Goal: Task Accomplishment & Management: Manage account settings

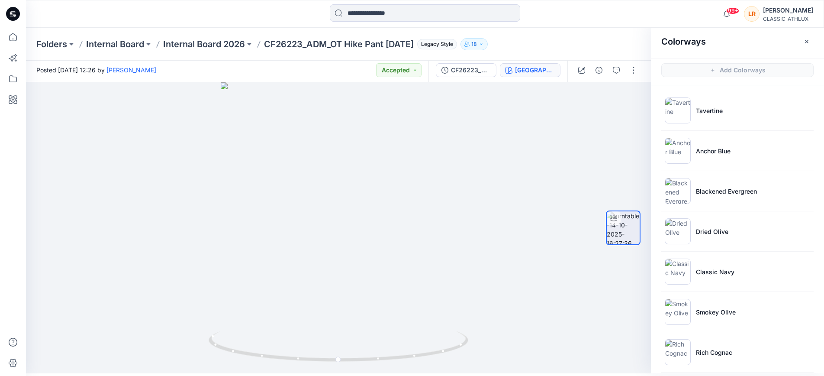
scroll to position [48, 0]
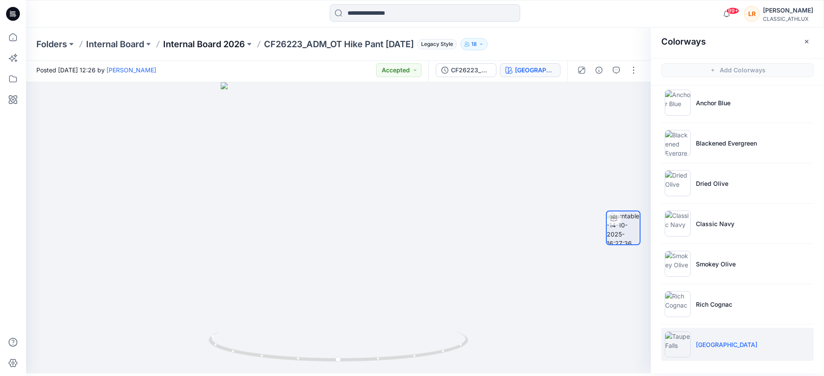
click at [227, 42] on p "Internal Board 2026" at bounding box center [204, 44] width 82 height 12
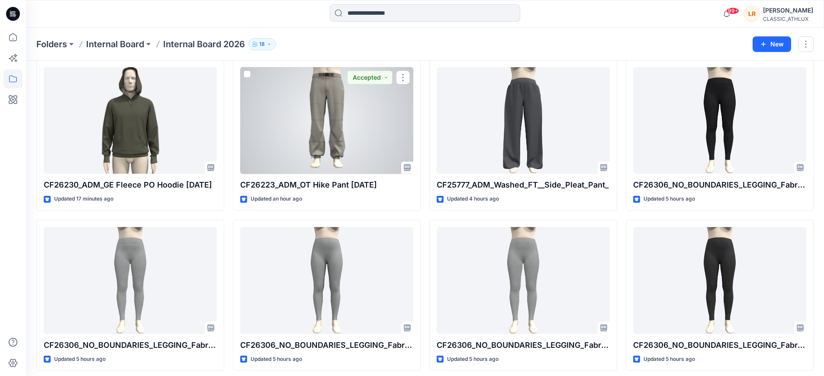
scroll to position [99, 0]
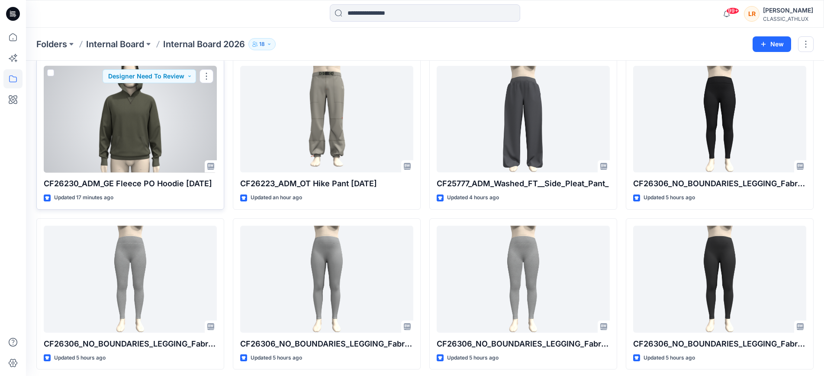
click at [148, 124] on div at bounding box center [130, 119] width 173 height 106
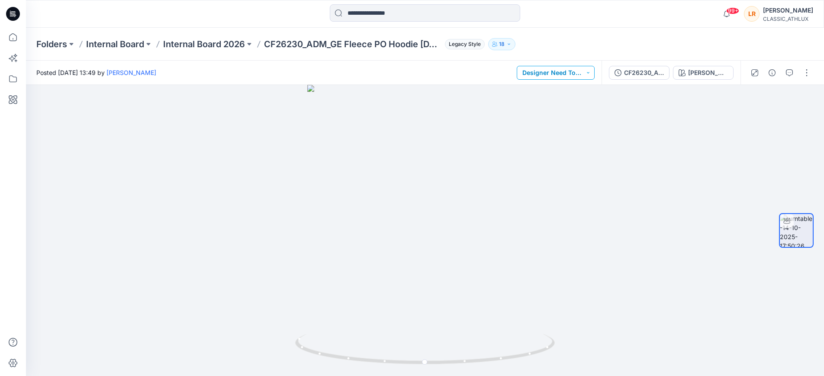
click at [595, 70] on button "Designer Need To Review" at bounding box center [556, 73] width 78 height 14
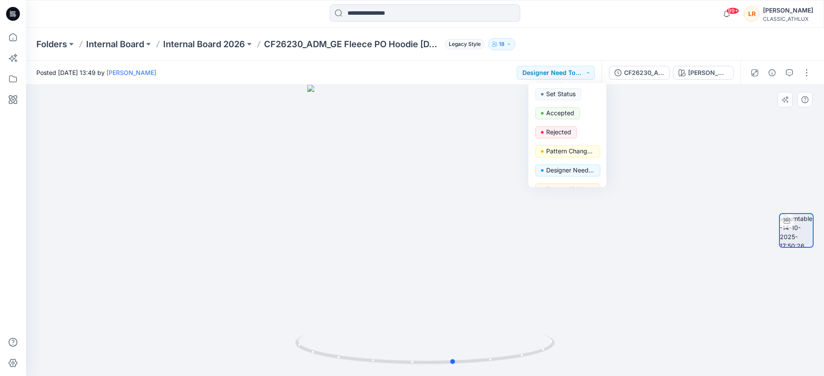
drag, startPoint x: 425, startPoint y: 362, endPoint x: 541, endPoint y: 308, distance: 127.8
click at [455, 363] on circle at bounding box center [453, 361] width 5 height 5
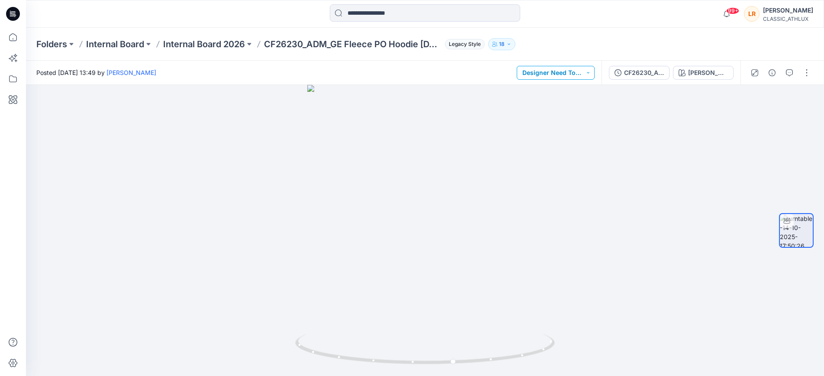
click at [595, 73] on button "Designer Need To Review" at bounding box center [556, 73] width 78 height 14
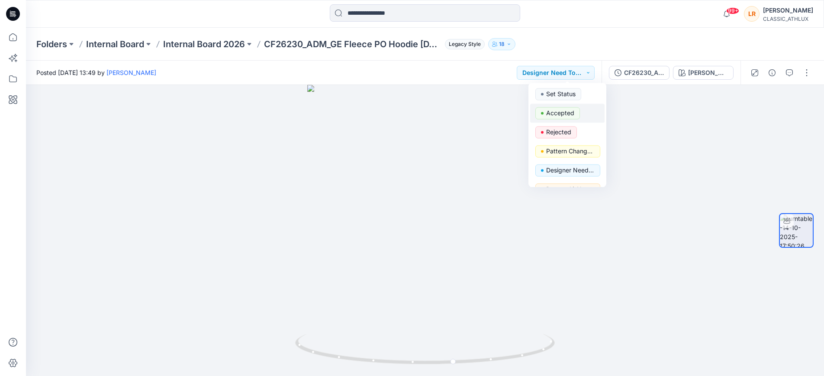
click at [564, 111] on p "Accepted" at bounding box center [560, 112] width 28 height 11
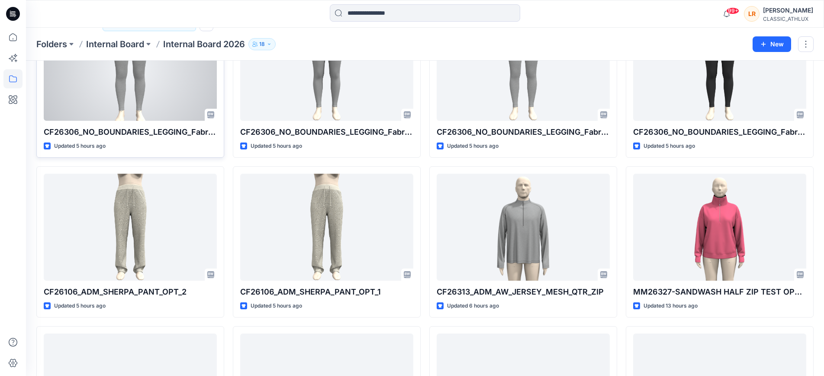
scroll to position [313, 0]
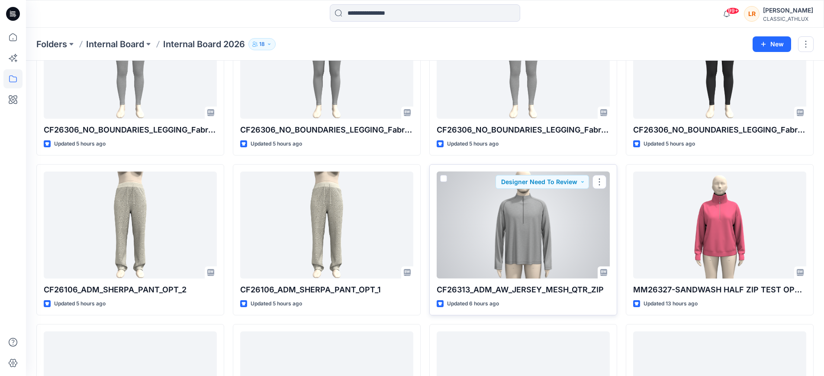
click at [494, 261] on div at bounding box center [523, 224] width 173 height 106
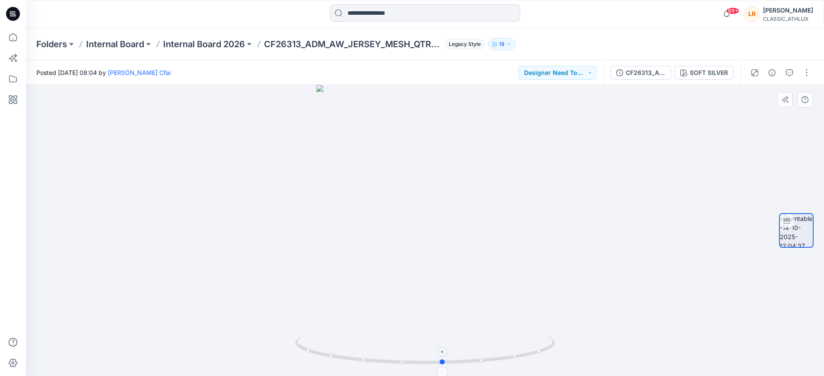
drag, startPoint x: 457, startPoint y: 363, endPoint x: 444, endPoint y: 360, distance: 12.9
click at [444, 360] on circle at bounding box center [442, 361] width 5 height 5
click at [714, 75] on div "SOFT SILVER" at bounding box center [709, 73] width 38 height 10
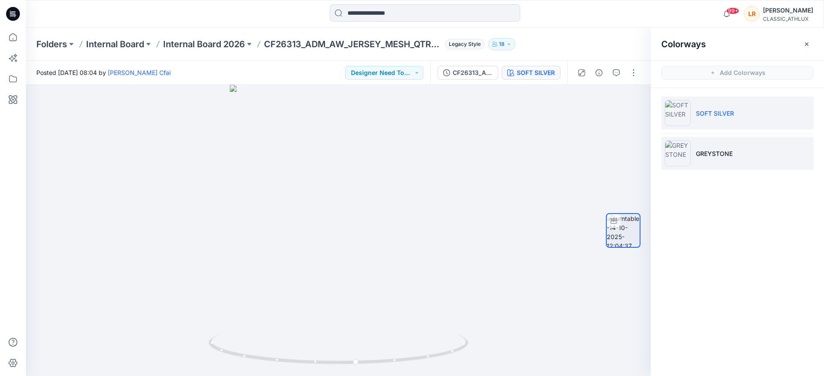
click at [716, 156] on p "GREYSTONE" at bounding box center [714, 153] width 37 height 9
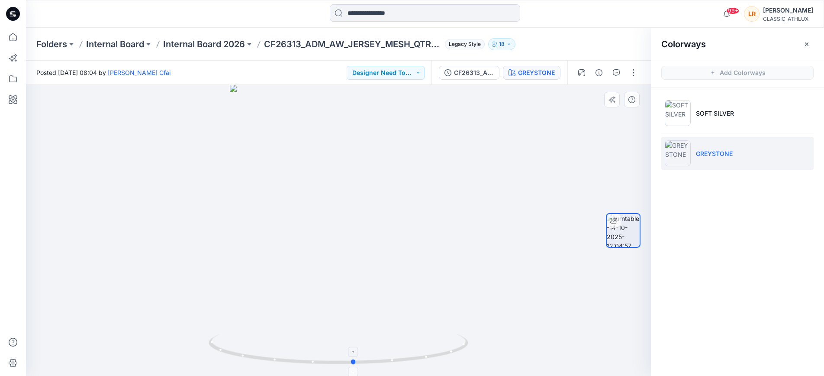
drag, startPoint x: 343, startPoint y: 360, endPoint x: 348, endPoint y: 355, distance: 7.7
click at [348, 355] on icon at bounding box center [340, 350] width 262 height 32
click at [418, 72] on button "Designer Need To Review" at bounding box center [386, 73] width 78 height 14
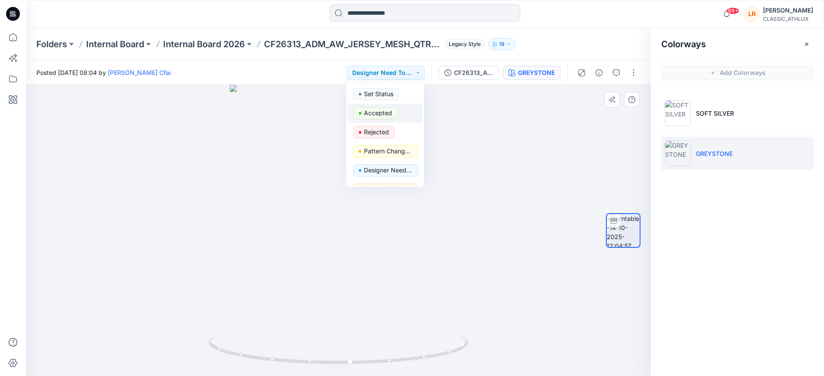
drag, startPoint x: 383, startPoint y: 111, endPoint x: 468, endPoint y: 104, distance: 86.0
click at [383, 111] on p "Accepted" at bounding box center [378, 112] width 28 height 11
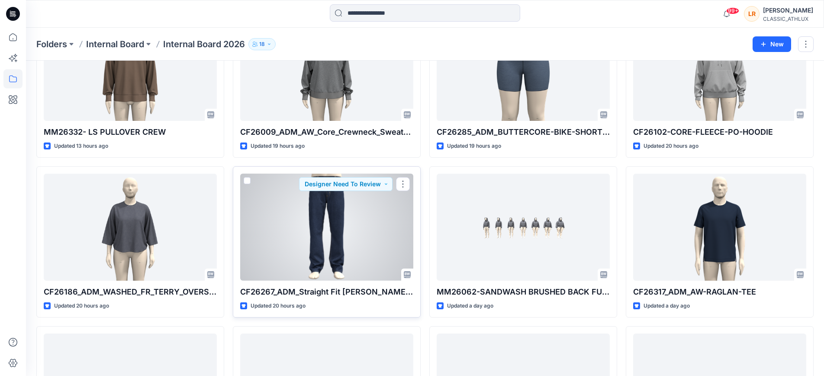
scroll to position [793, 0]
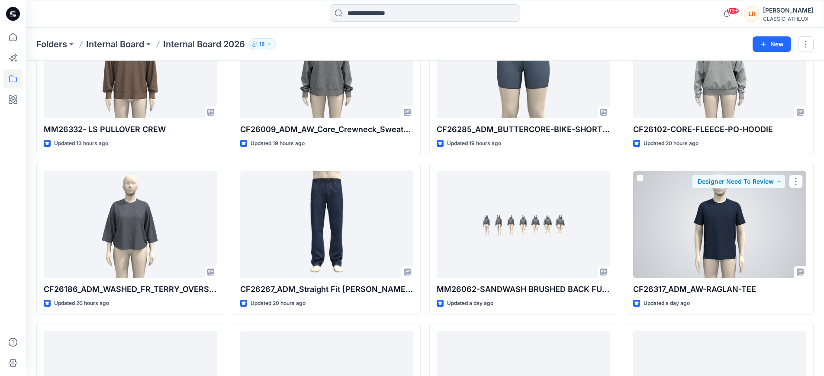
click at [675, 236] on div at bounding box center [719, 224] width 173 height 106
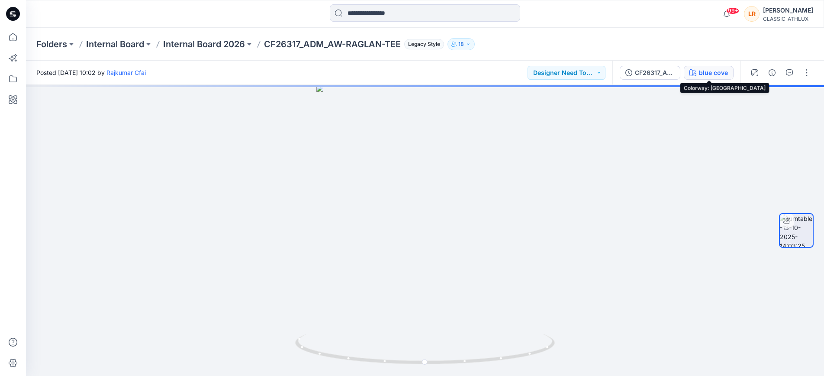
click at [716, 73] on div "blue cove" at bounding box center [713, 73] width 29 height 10
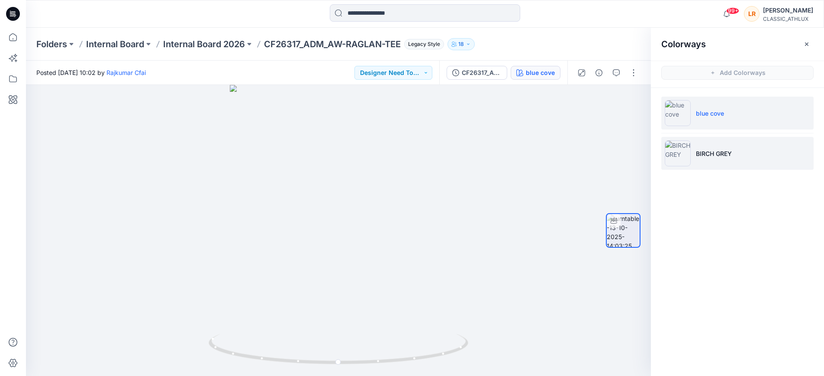
click at [716, 153] on p "BIRCH GREY" at bounding box center [714, 153] width 36 height 9
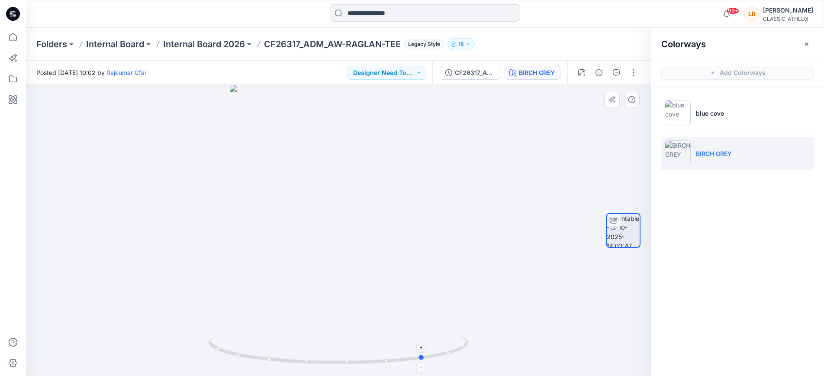
drag, startPoint x: 341, startPoint y: 364, endPoint x: 428, endPoint y: 358, distance: 87.2
click at [427, 359] on icon at bounding box center [340, 350] width 262 height 32
click at [422, 71] on button "Designer Need To Review" at bounding box center [387, 73] width 78 height 14
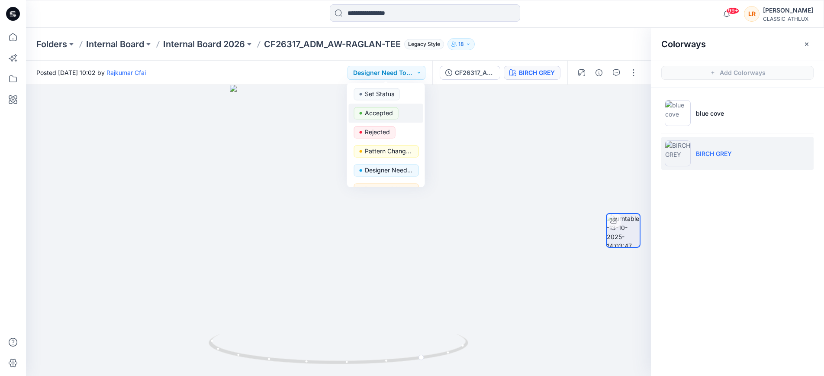
click at [385, 112] on p "Accepted" at bounding box center [379, 112] width 28 height 11
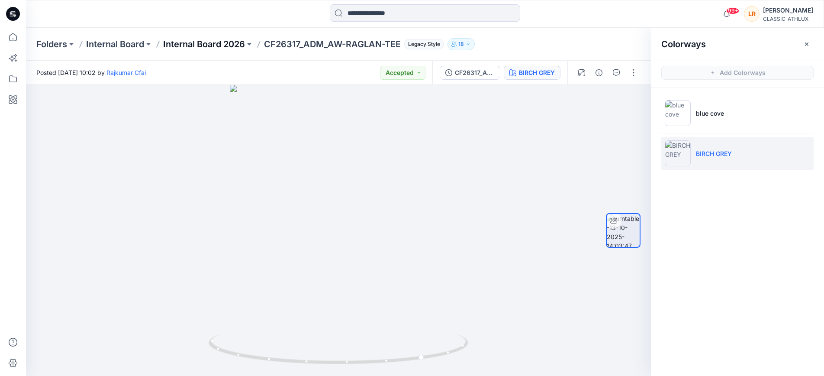
click at [206, 48] on p "Internal Board 2026" at bounding box center [204, 44] width 82 height 12
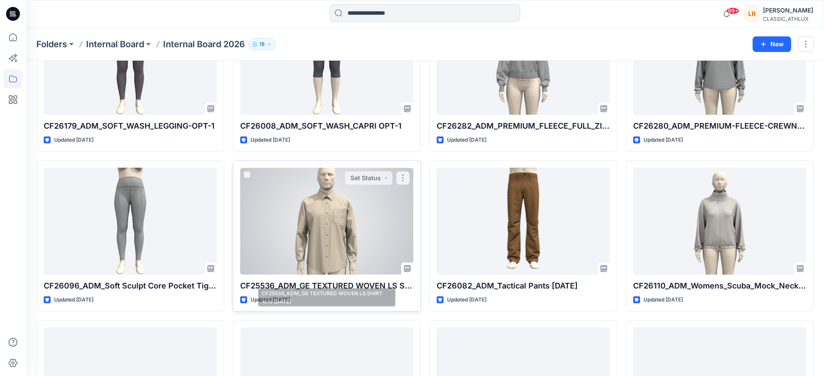
scroll to position [1596, 0]
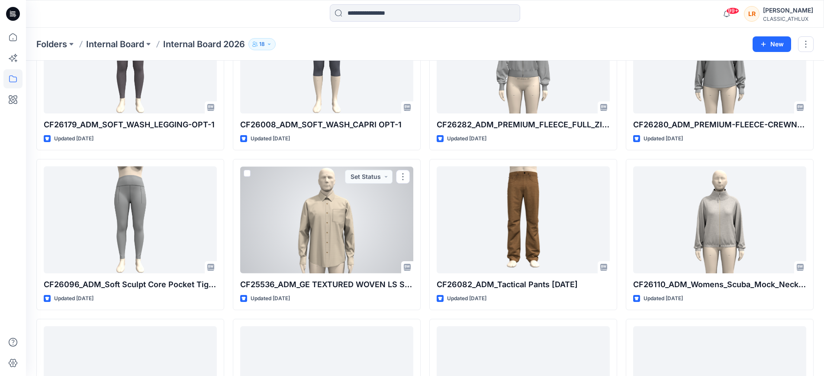
click at [351, 205] on div at bounding box center [326, 219] width 173 height 106
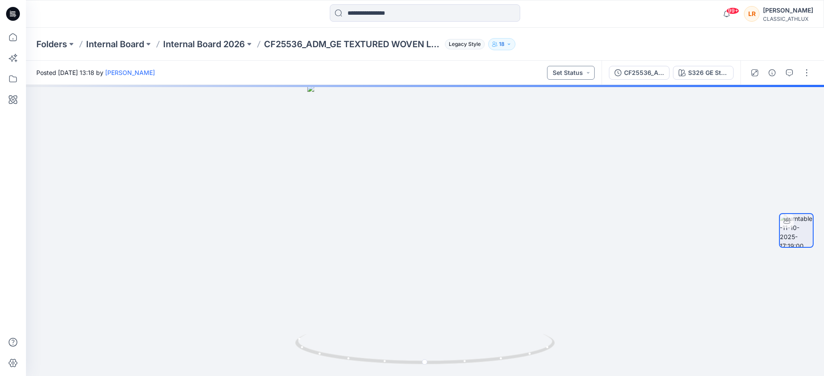
click at [589, 74] on button "Set Status" at bounding box center [571, 73] width 48 height 14
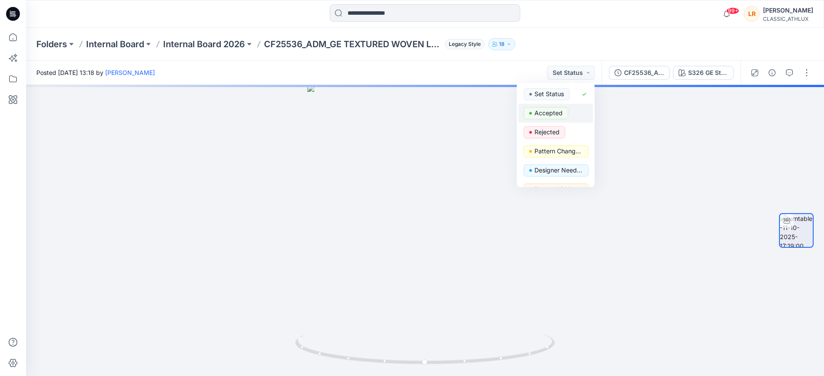
click at [550, 111] on p "Accepted" at bounding box center [549, 112] width 28 height 11
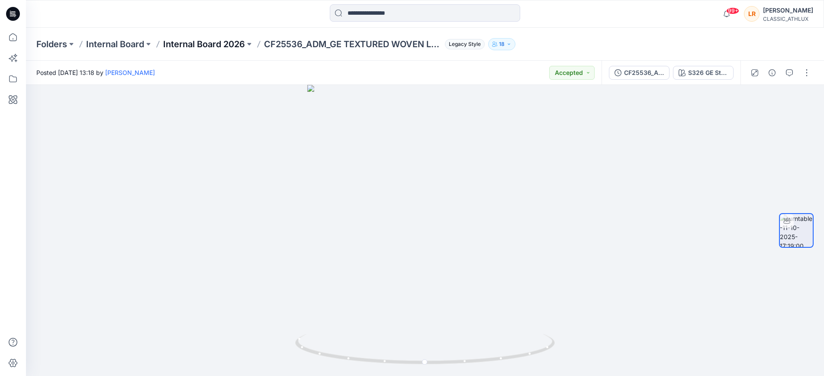
click at [201, 48] on p "Internal Board 2026" at bounding box center [204, 44] width 82 height 12
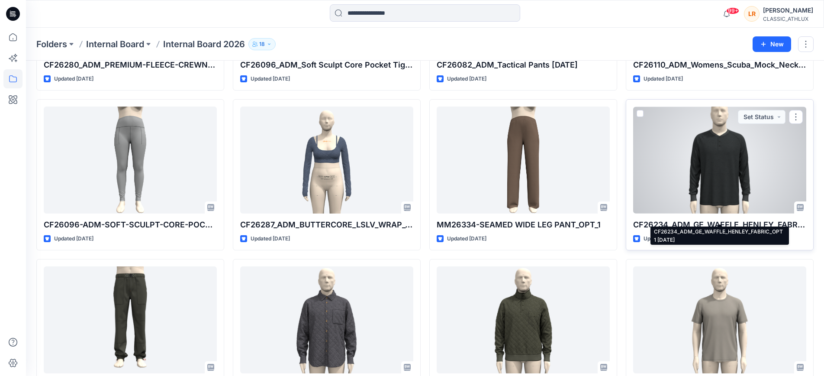
scroll to position [1816, 0]
click at [717, 181] on div at bounding box center [719, 159] width 173 height 106
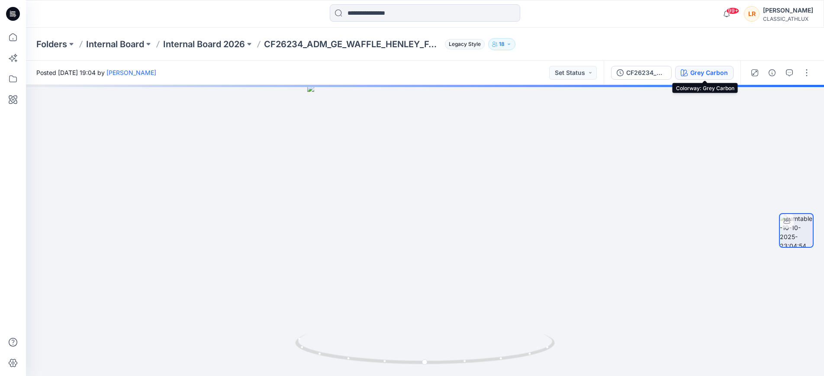
click at [699, 71] on div "Grey Carbon" at bounding box center [709, 73] width 38 height 10
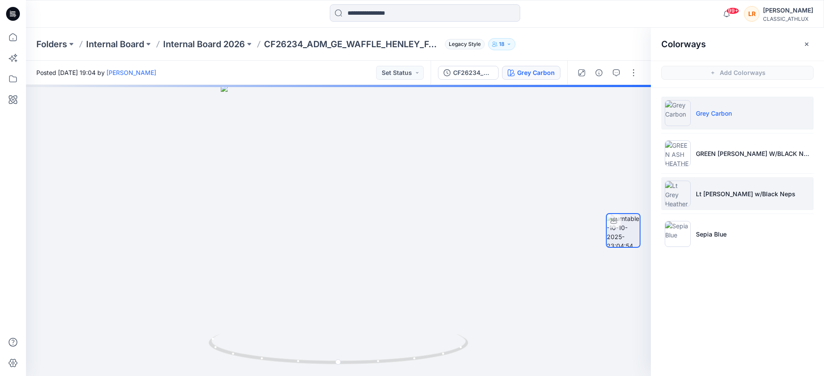
click at [710, 193] on p "Lt [PERSON_NAME] w/Black Neps" at bounding box center [746, 193] width 100 height 9
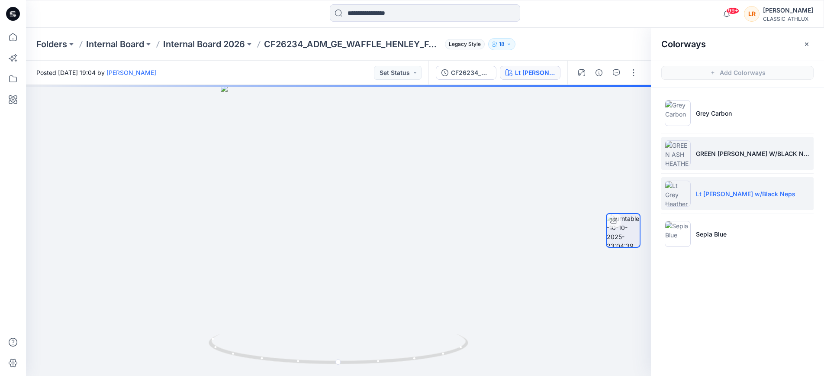
click at [708, 158] on p "GREEN [PERSON_NAME] W/BLACK NEPS" at bounding box center [753, 153] width 114 height 9
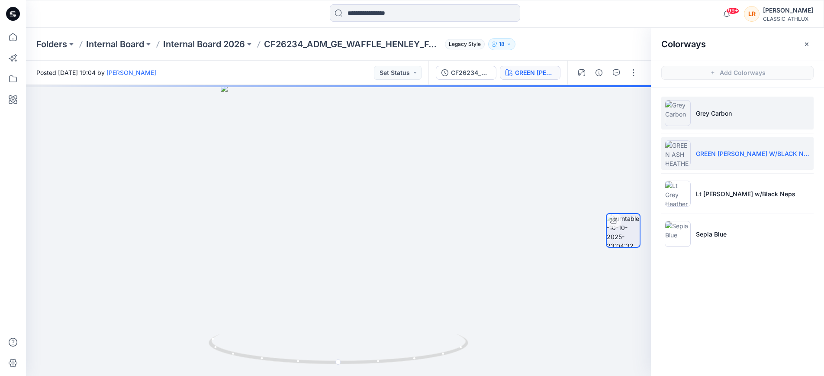
click at [712, 114] on p "Grey Carbon" at bounding box center [714, 113] width 36 height 9
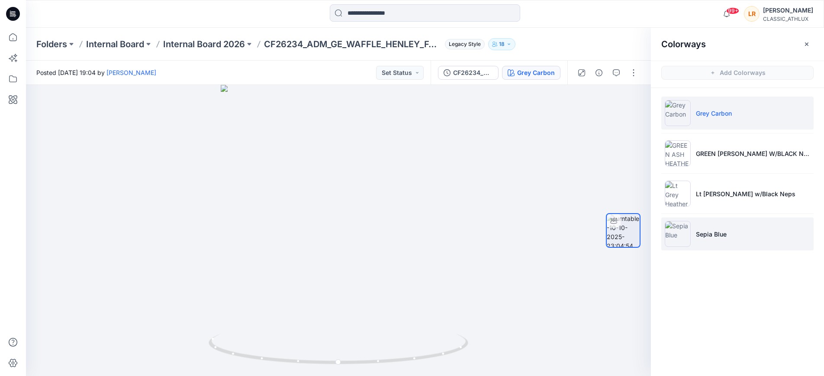
click at [715, 234] on p "Sepia Blue" at bounding box center [711, 233] width 31 height 9
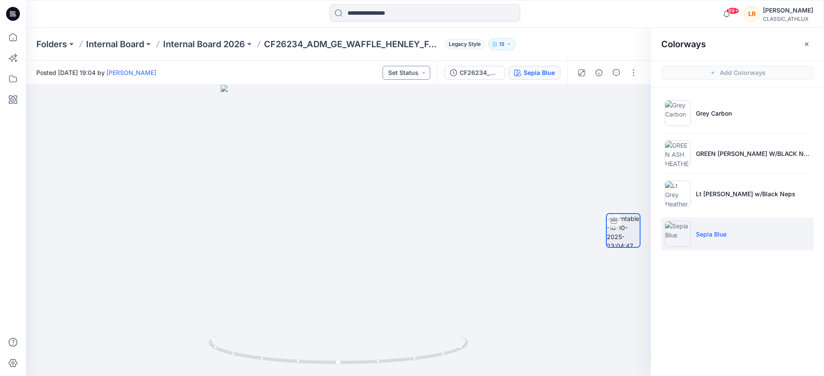
click at [426, 72] on button "Set Status" at bounding box center [407, 73] width 48 height 14
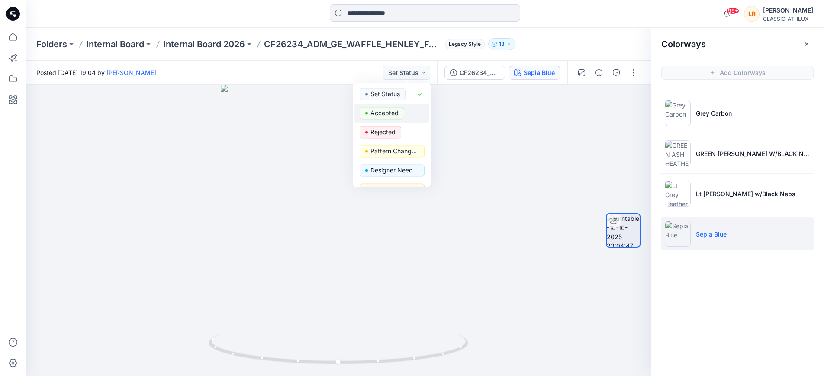
click at [382, 113] on p "Accepted" at bounding box center [385, 112] width 28 height 11
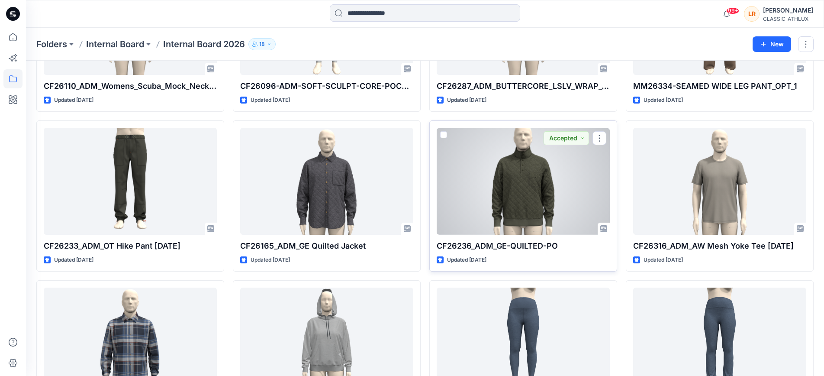
scroll to position [1955, 0]
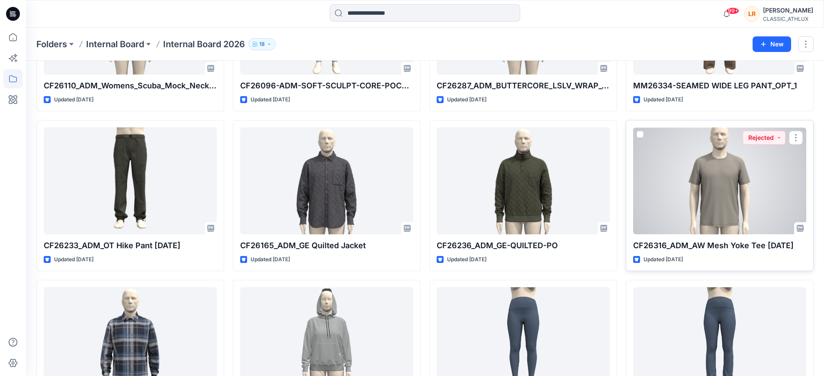
click at [747, 146] on div at bounding box center [719, 180] width 173 height 106
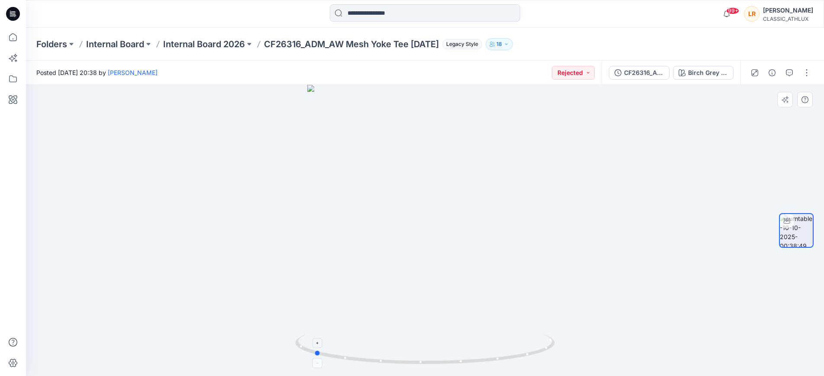
drag, startPoint x: 407, startPoint y: 364, endPoint x: 556, endPoint y: 347, distance: 149.8
click at [556, 347] on icon at bounding box center [426, 350] width 262 height 32
click at [791, 74] on icon "button" at bounding box center [789, 72] width 7 height 7
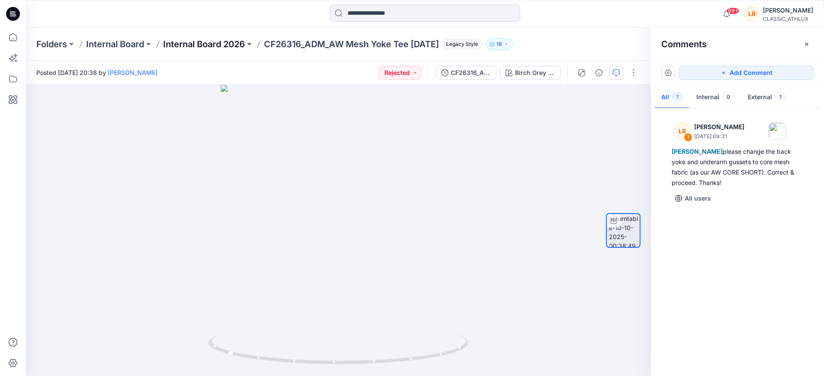
click at [220, 43] on p "Internal Board 2026" at bounding box center [204, 44] width 82 height 12
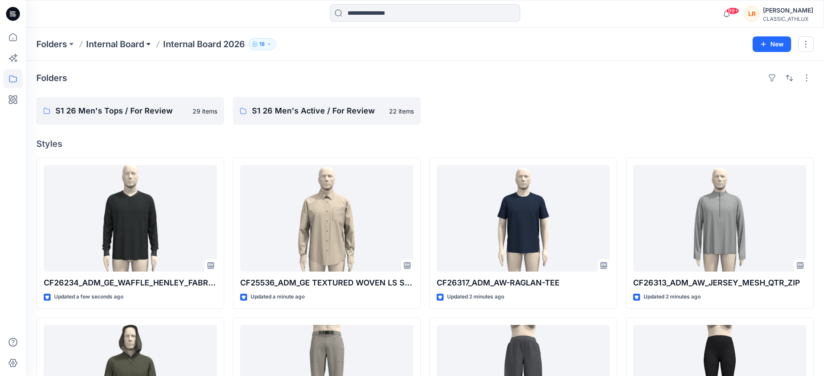
click at [149, 42] on button at bounding box center [148, 44] width 9 height 12
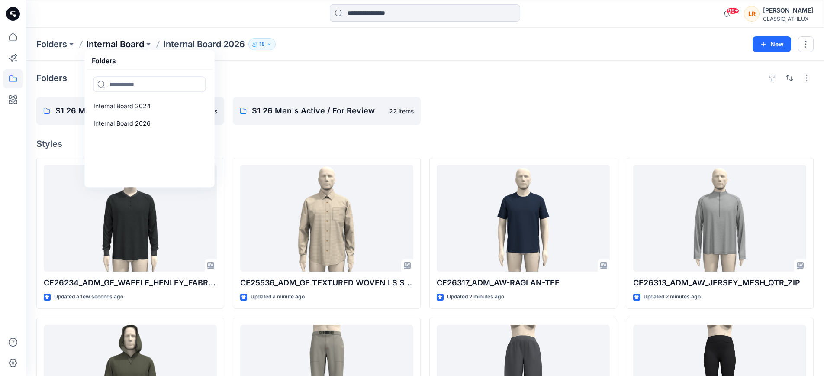
drag, startPoint x: 148, startPoint y: 41, endPoint x: 95, endPoint y: 42, distance: 53.3
click at [148, 41] on button at bounding box center [148, 44] width 9 height 12
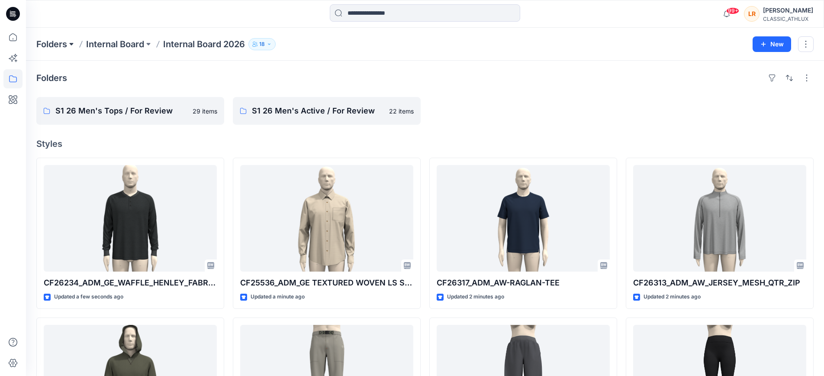
click at [76, 41] on button at bounding box center [71, 44] width 9 height 12
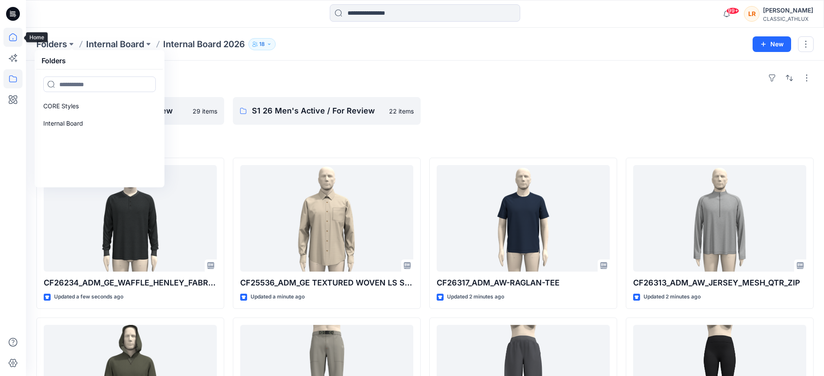
click at [13, 39] on icon at bounding box center [12, 37] width 19 height 19
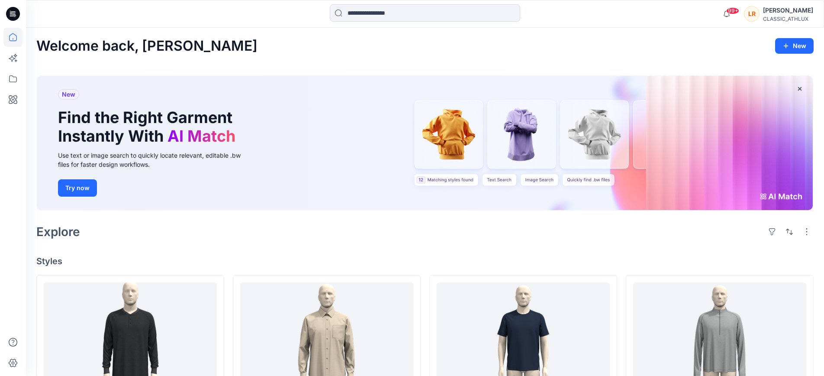
click at [16, 10] on icon at bounding box center [13, 14] width 14 height 14
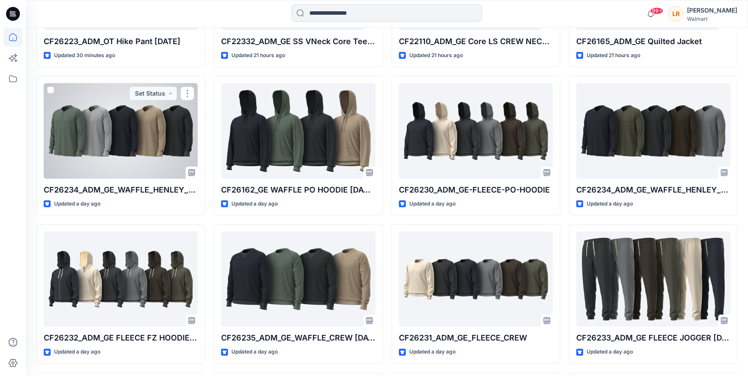
scroll to position [345, 0]
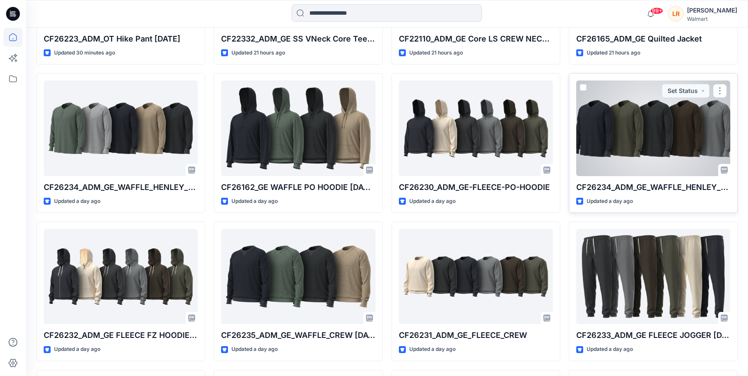
click at [671, 161] on div at bounding box center [654, 128] width 154 height 95
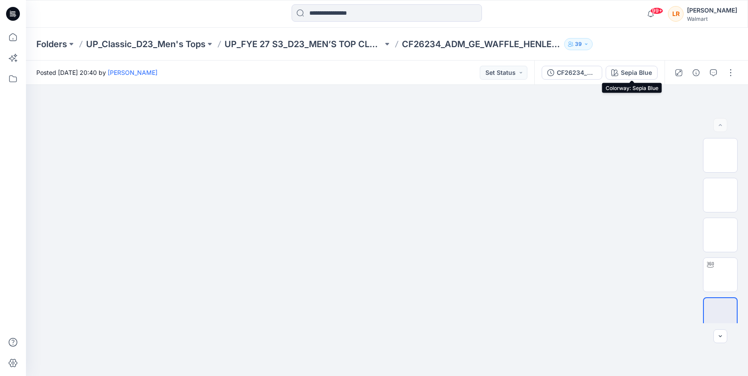
click at [640, 71] on div "Sepia Blue" at bounding box center [636, 73] width 31 height 10
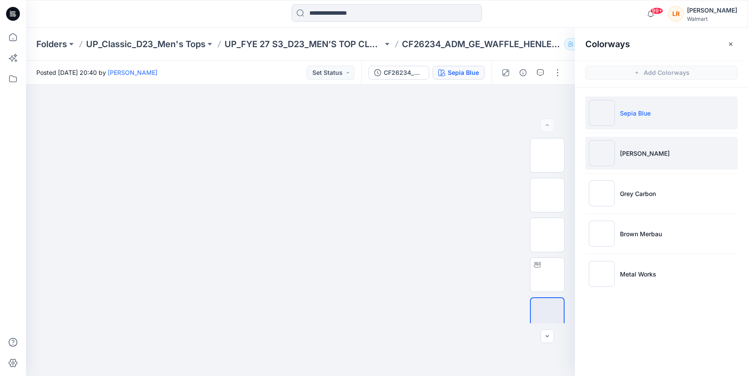
click at [619, 158] on li "[PERSON_NAME]" at bounding box center [662, 153] width 152 height 33
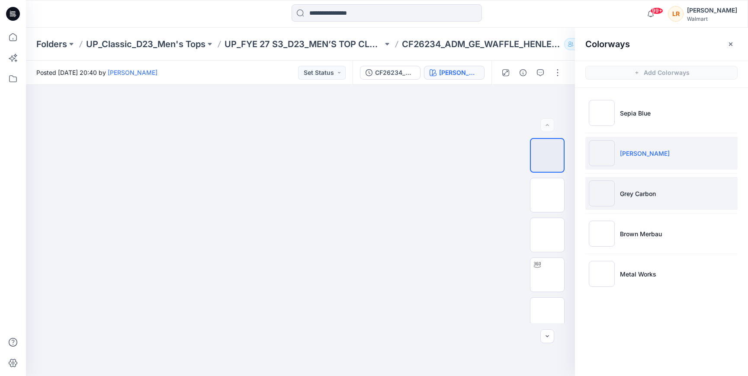
scroll to position [0, 0]
click at [633, 198] on li "Grey Carbon" at bounding box center [662, 193] width 152 height 33
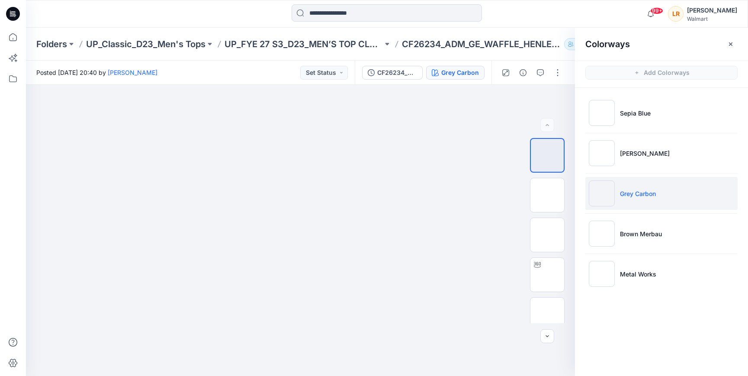
click at [636, 193] on p "Grey Carbon" at bounding box center [638, 193] width 36 height 9
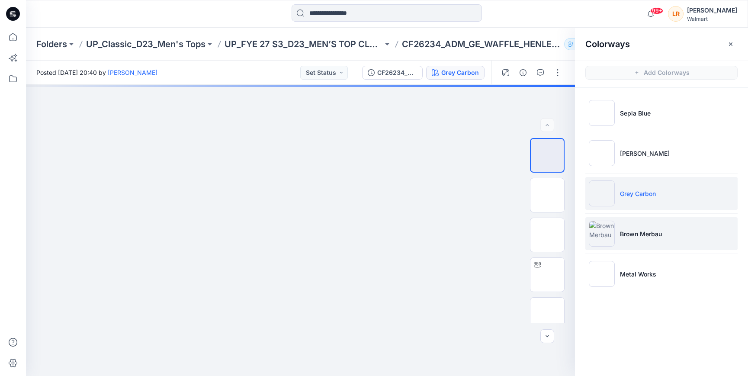
click at [638, 228] on li "Brown Merbau" at bounding box center [662, 233] width 152 height 33
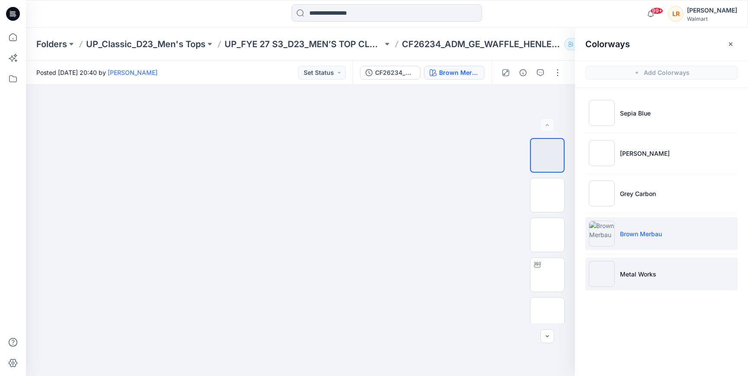
click at [625, 277] on p "Metal Works" at bounding box center [638, 274] width 36 height 9
